Goal: Transaction & Acquisition: Purchase product/service

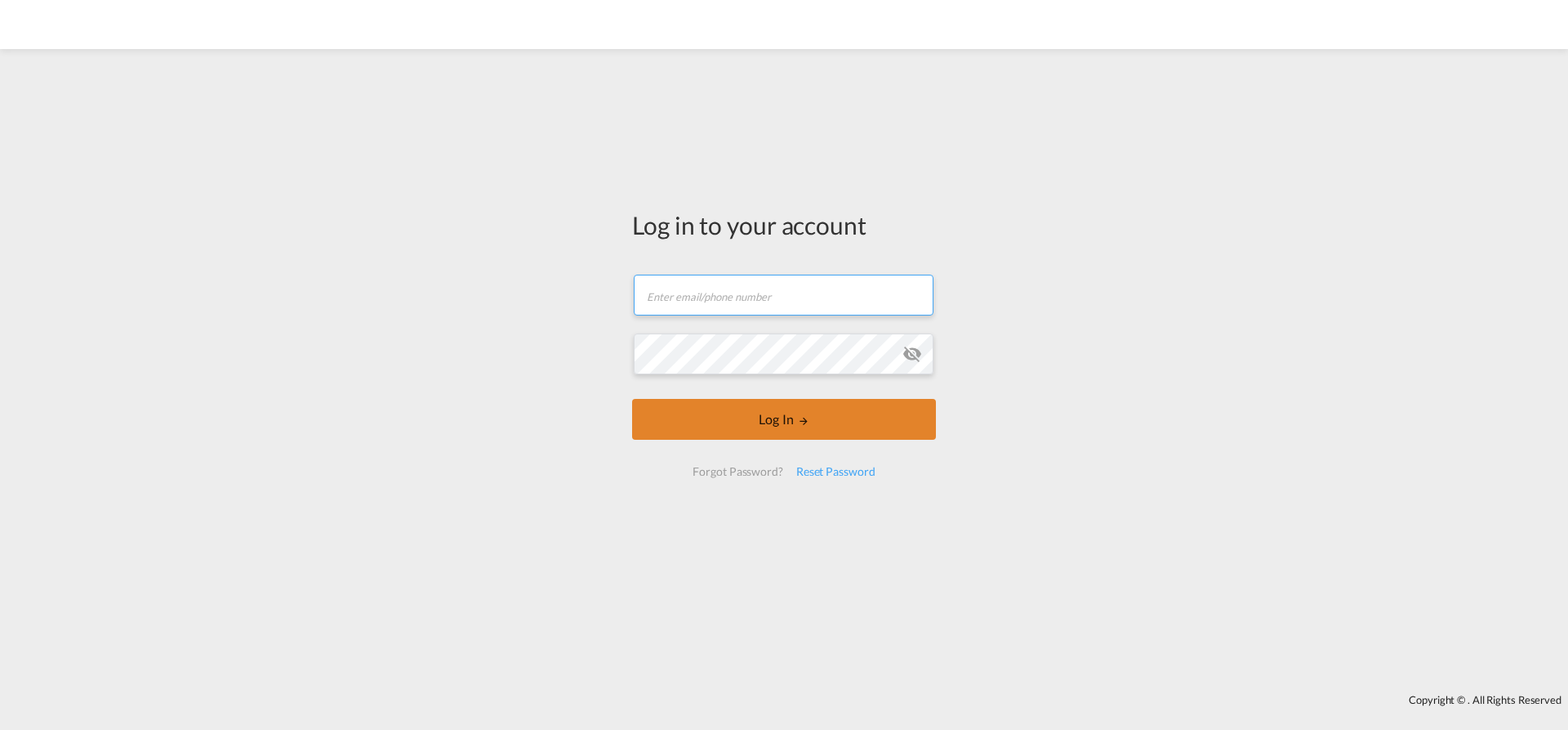
type input "[EMAIL_ADDRESS][PERSON_NAME][DOMAIN_NAME]"
click at [768, 424] on button "Log In" at bounding box center [784, 419] width 304 height 41
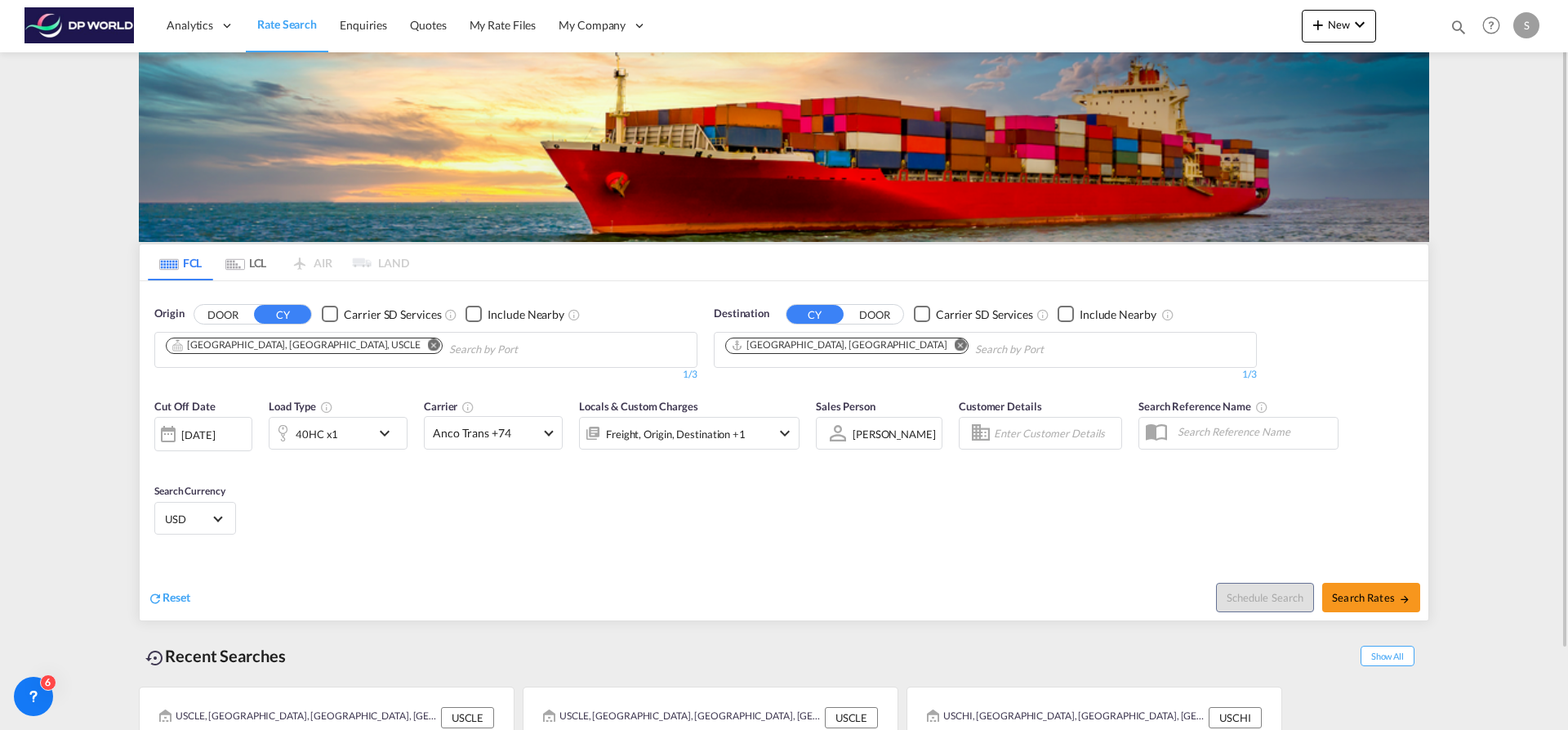
click at [366, 428] on div "40HC x1" at bounding box center [320, 433] width 102 height 33
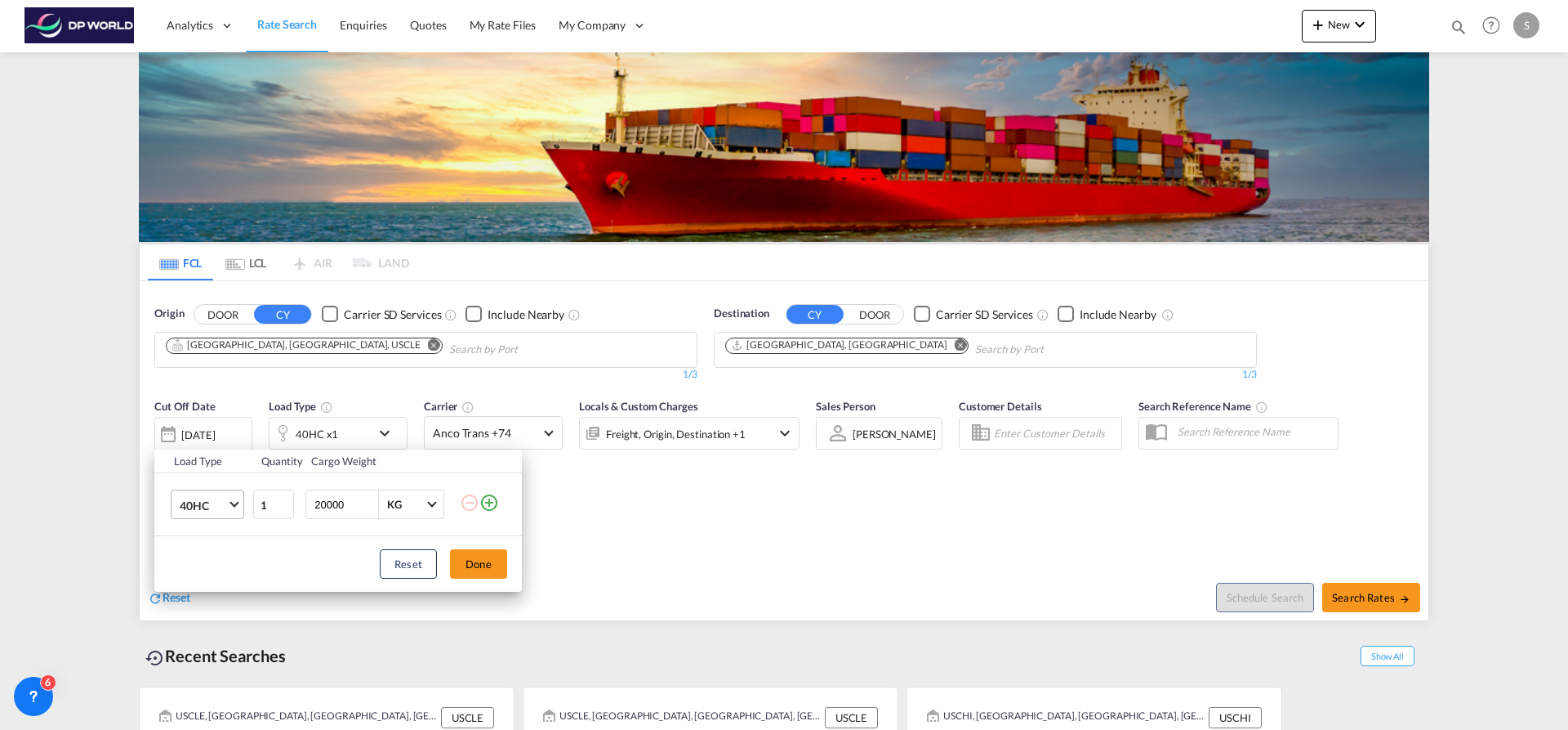
click at [228, 513] on md-select-value "40HC" at bounding box center [210, 504] width 65 height 28
click at [238, 555] on md-option "40FR" at bounding box center [222, 574] width 111 height 40
click at [474, 561] on button "Done" at bounding box center [479, 564] width 57 height 30
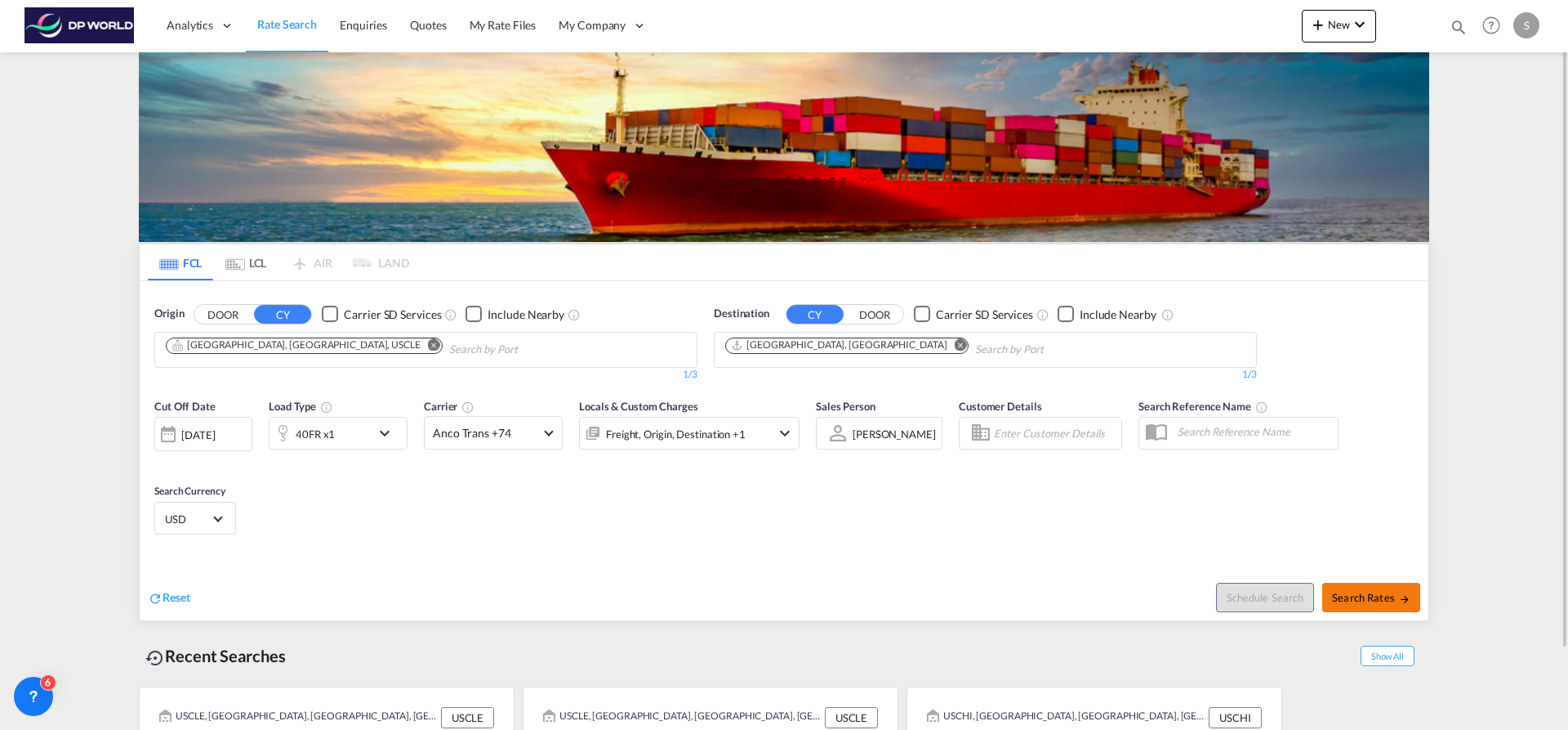
click at [1363, 601] on span "Search Rates" at bounding box center [1371, 597] width 78 height 13
type input "USCLE to FRLEH / [DATE]"
